Goal: Information Seeking & Learning: Learn about a topic

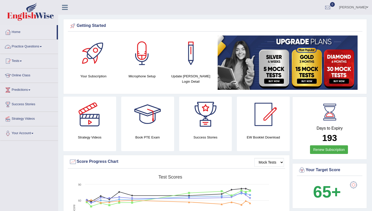
click at [22, 44] on link "Practice Questions" at bounding box center [29, 45] width 58 height 13
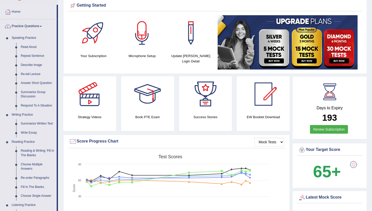
scroll to position [30, 0]
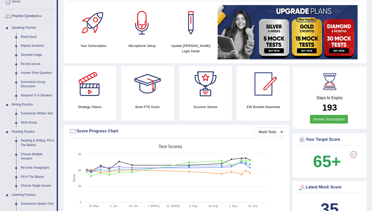
click at [33, 36] on link "Read Aloud" at bounding box center [37, 36] width 38 height 9
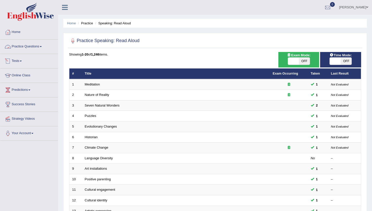
click at [34, 47] on link "Practice Questions" at bounding box center [29, 45] width 58 height 13
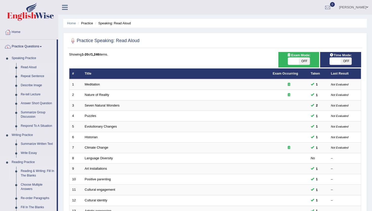
click at [37, 174] on link "Reading & Writing: Fill In The Blanks" at bounding box center [37, 172] width 38 height 13
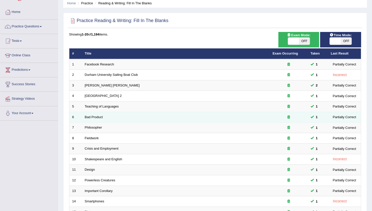
scroll to position [10, 0]
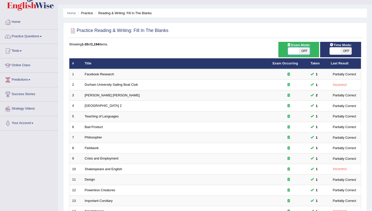
click at [294, 53] on span at bounding box center [293, 50] width 11 height 7
checkbox input "true"
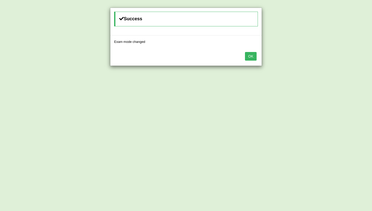
click at [254, 55] on button "OK" at bounding box center [251, 56] width 12 height 9
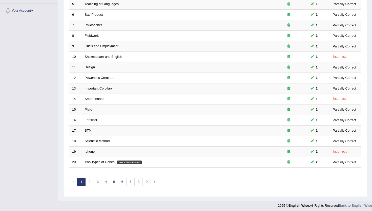
scroll to position [125, 0]
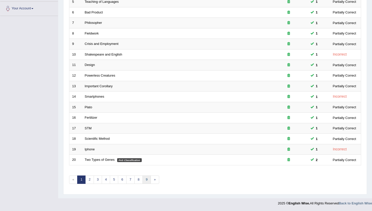
click at [145, 179] on link "9" at bounding box center [147, 179] width 8 height 8
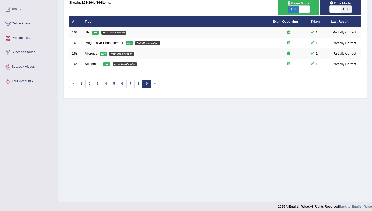
scroll to position [53, 0]
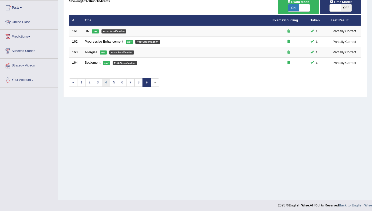
click at [107, 79] on link "4" at bounding box center [106, 82] width 8 height 8
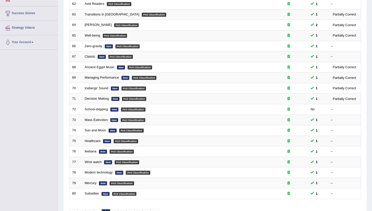
scroll to position [101, 0]
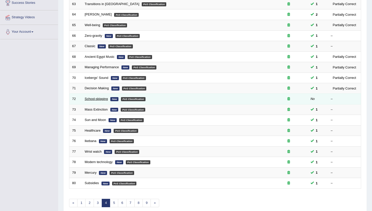
click at [104, 98] on link "School-skipping" at bounding box center [96, 99] width 23 height 4
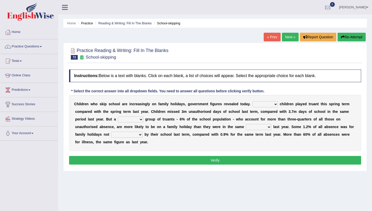
click at [261, 105] on select "Same More Fewer Less" at bounding box center [265, 104] width 25 height 6
click at [270, 105] on select "Same More Fewer Less" at bounding box center [265, 104] width 25 height 6
select select "More"
click at [253, 101] on select "Same More Fewer Less" at bounding box center [265, 104] width 25 height 6
click at [127, 118] on select "mere hardcore residual flimsy" at bounding box center [130, 119] width 25 height 6
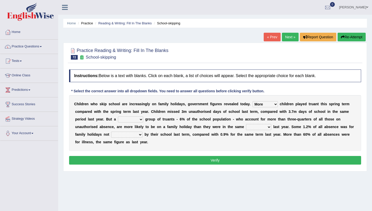
select select "residual"
click at [118, 116] on select "mere hardcore residual flimsy" at bounding box center [130, 119] width 25 height 6
click at [257, 128] on select "time span period duration" at bounding box center [258, 127] width 25 height 6
click at [269, 101] on div "C h i l d r e n w h o s k i p s c h o o l a r e i n c r e a s i n g l y o n f a…" at bounding box center [215, 123] width 292 height 56
click at [268, 105] on select "Same More Fewer Less" at bounding box center [265, 104] width 25 height 6
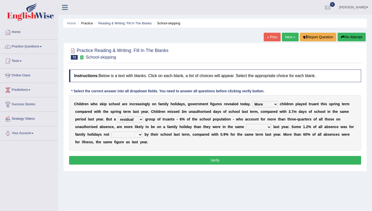
select select "Fewer"
click at [253, 101] on select "Same More Fewer Less" at bounding box center [265, 104] width 25 height 6
click at [266, 105] on select "Same More Fewer Less" at bounding box center [265, 104] width 25 height 6
click at [132, 119] on select "mere hardcore residual flimsy" at bounding box center [130, 119] width 25 height 6
click at [261, 126] on select "time span period duration" at bounding box center [258, 127] width 25 height 6
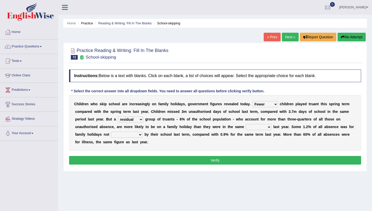
select select "time"
click at [246, 124] on select "time span period duration" at bounding box center [258, 127] width 25 height 6
click at [131, 134] on select "consent recommended agreed contradicted" at bounding box center [126, 134] width 31 height 6
select select "recommended"
click at [111, 131] on select "consent recommended agreed contradicted" at bounding box center [126, 134] width 31 height 6
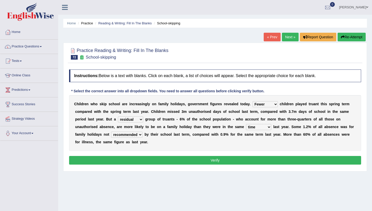
click at [136, 132] on select "consent recommended agreed contradicted" at bounding box center [126, 134] width 31 height 6
click at [169, 160] on button "Verify" at bounding box center [215, 160] width 292 height 9
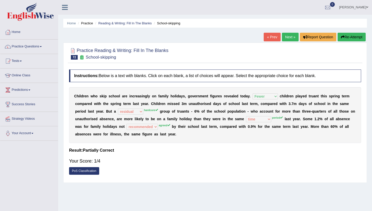
click at [291, 34] on link "Next »" at bounding box center [290, 37] width 17 height 9
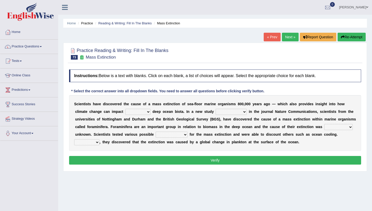
click at [144, 112] on select "in of on off" at bounding box center [137, 112] width 25 height 6
select select "on"
click at [126, 109] on select "in of on off" at bounding box center [137, 112] width 25 height 6
click at [244, 109] on select "publishing has published published be publishing" at bounding box center [231, 112] width 31 height 6
select select "has published"
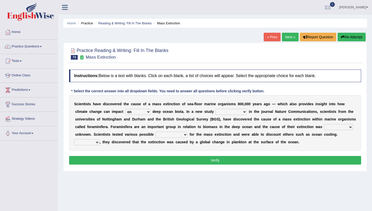
click at [216, 109] on select "publishing has published published be publishing" at bounding box center [231, 112] width 31 height 6
click at [327, 129] on select "occasionally necessarily previously currently" at bounding box center [338, 127] width 29 height 6
select select "previously"
click at [324, 124] on select "occasionally necessarily previously currently" at bounding box center [338, 127] width 29 height 6
click at [339, 125] on select "occasionally necessarily previously currently" at bounding box center [338, 127] width 29 height 6
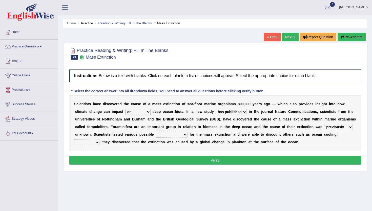
click at [178, 134] on select "causes consequences elements factors" at bounding box center [172, 134] width 32 height 6
select select "causes"
click at [156, 131] on select "causes consequences elements factors" at bounding box center [172, 134] width 32 height 6
click at [96, 142] on select "However Thus So Instead" at bounding box center [86, 142] width 25 height 6
select select "Thus"
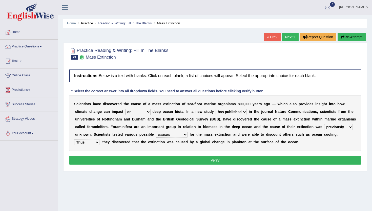
click at [74, 139] on select "However Thus So Instead" at bounding box center [86, 142] width 25 height 6
click at [83, 158] on button "Verify" at bounding box center [215, 160] width 292 height 9
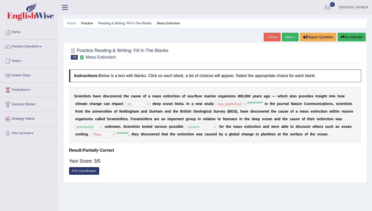
click at [288, 38] on link "Next »" at bounding box center [290, 37] width 17 height 9
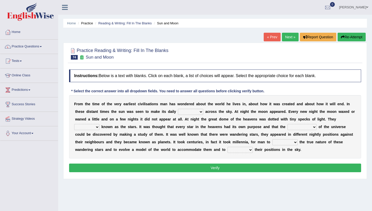
click at [190, 110] on select "plan level journey line" at bounding box center [190, 112] width 25 height 6
select select "line"
click at [178, 109] on select "plan level journey line" at bounding box center [190, 112] width 25 height 6
click at [191, 113] on select "plan level journey line" at bounding box center [190, 112] width 25 height 6
click at [90, 126] on select "are well become became" at bounding box center [86, 127] width 25 height 6
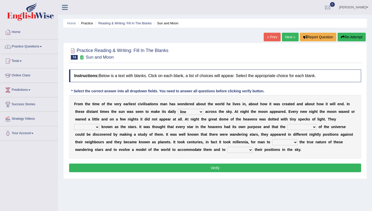
select select "are"
click at [74, 124] on select "are well become became" at bounding box center [86, 127] width 25 height 6
click at [295, 126] on select "stories secrets views imaginations" at bounding box center [302, 127] width 29 height 6
select select "secrets"
click at [288, 124] on select "stories secrets views imaginations" at bounding box center [302, 127] width 29 height 6
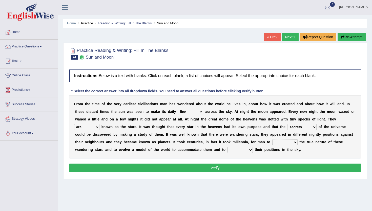
click at [281, 140] on select "distort discuss charge determine" at bounding box center [284, 142] width 25 height 6
select select "discuss"
click at [272, 139] on select "distort discuss charge determine" at bounding box center [284, 142] width 25 height 6
click at [237, 151] on select "draw predict dictate save" at bounding box center [240, 150] width 25 height 6
select select "predict"
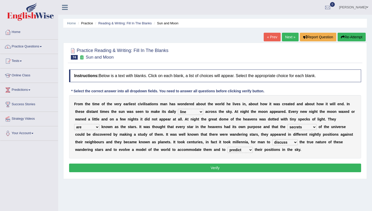
click at [228, 147] on select "draw predict dictate save" at bounding box center [240, 150] width 25 height 6
click at [240, 169] on button "Verify" at bounding box center [215, 167] width 292 height 9
